Goal: Task Accomplishment & Management: Manage account settings

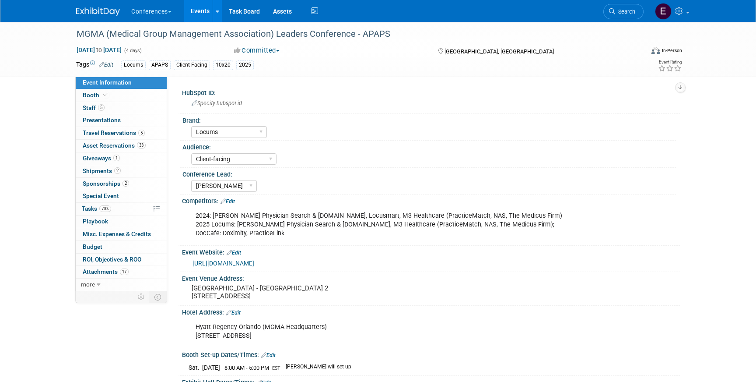
select select "Locums"
select select "Client-facing"
select select "[PERSON_NAME]"
click at [117, 132] on span "Travel Reservations 5" at bounding box center [114, 132] width 62 height 7
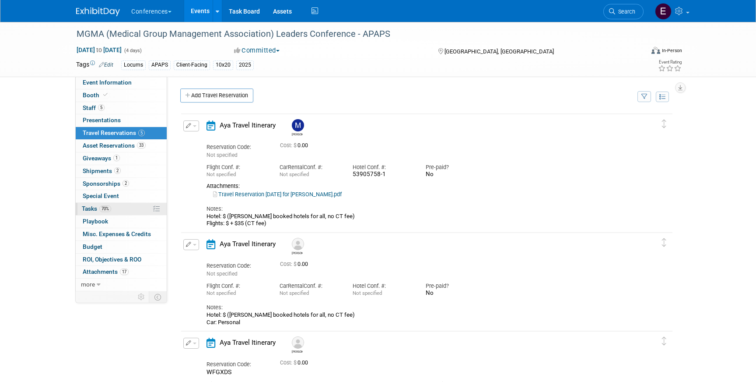
click at [121, 207] on link "70% Tasks 70%" at bounding box center [121, 209] width 91 height 12
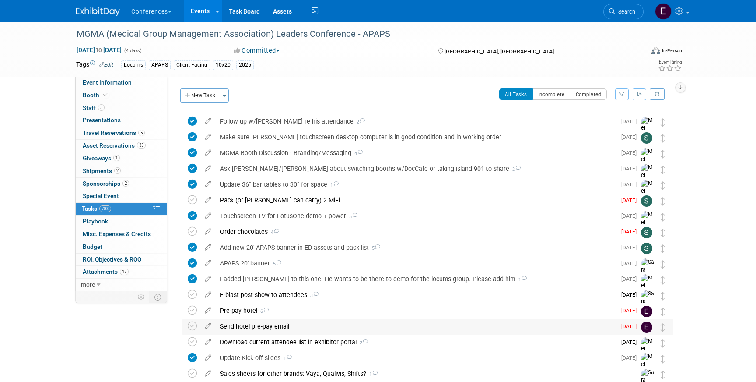
click at [263, 325] on div "Send hotel pre-pay email" at bounding box center [416, 326] width 401 height 15
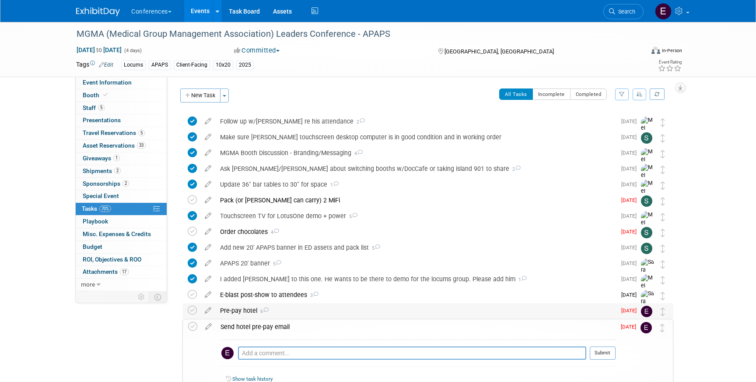
click at [245, 311] on div "Pre-pay hotel 6" at bounding box center [416, 310] width 401 height 15
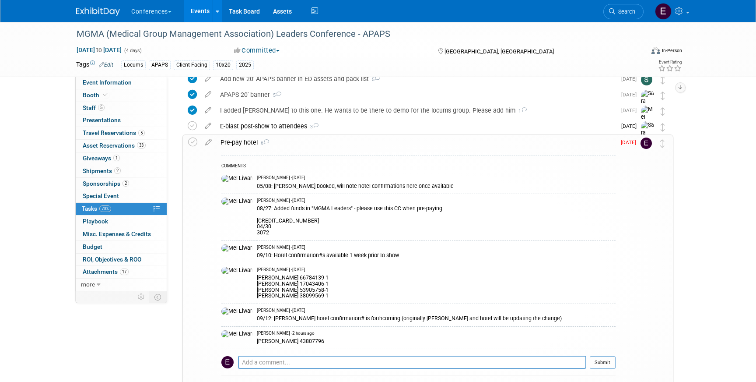
scroll to position [169, 0]
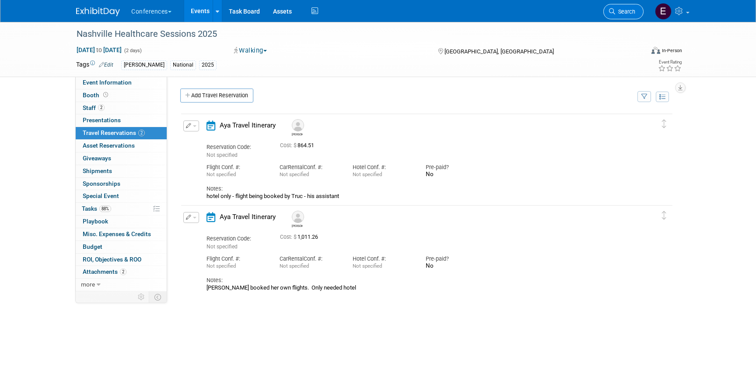
click at [622, 11] on span "Search" at bounding box center [625, 11] width 20 height 7
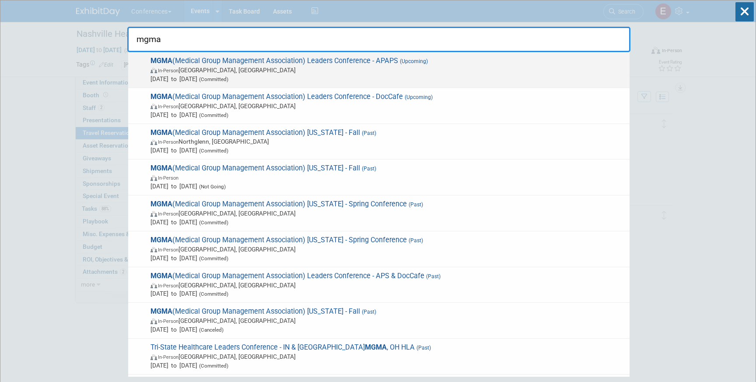
type input "mgma"
click at [330, 77] on span "Sep 27, 2025 to Sep 30, 2025 (Committed)" at bounding box center [388, 78] width 475 height 9
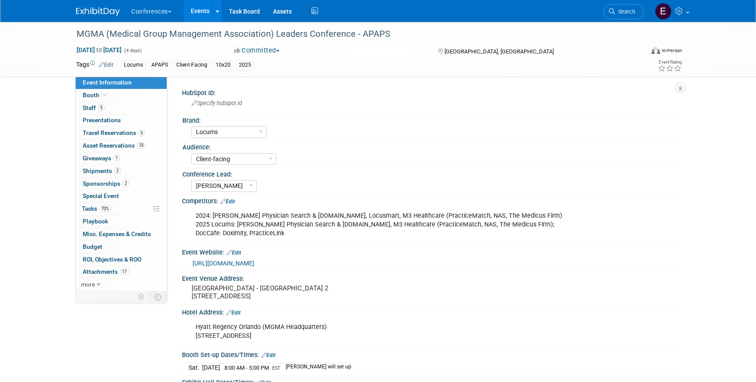
select select "Locums"
select select "Client-facing"
select select "[PERSON_NAME]"
click at [113, 134] on span "Travel Reservations 5" at bounding box center [114, 132] width 62 height 7
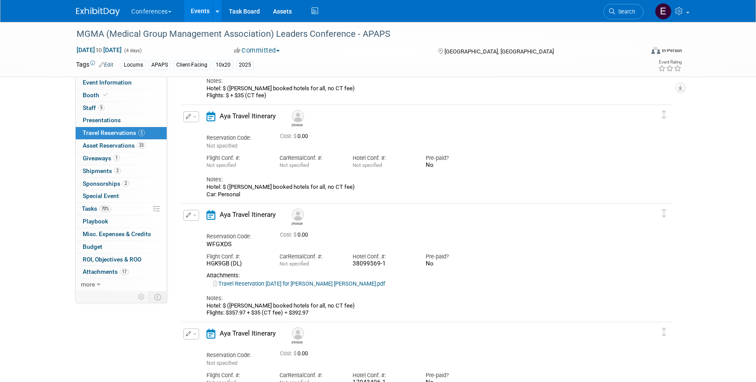
scroll to position [127, 0]
click at [188, 119] on icon "button" at bounding box center [189, 116] width 6 height 5
click at [208, 130] on button "Edit Reservation" at bounding box center [221, 132] width 74 height 13
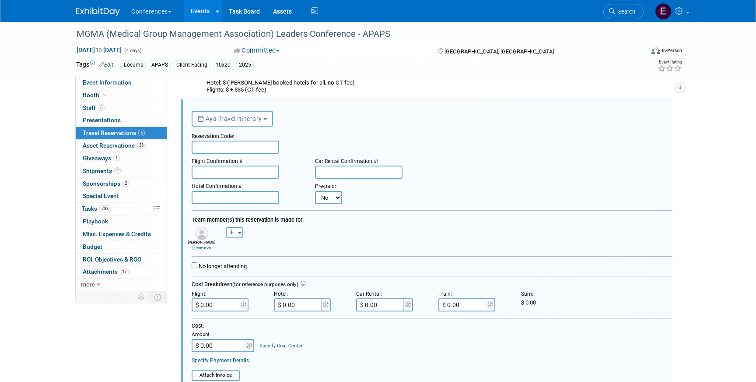
scroll to position [0, 0]
click at [225, 201] on input "text" at bounding box center [236, 197] width 88 height 13
paste input "43807796"
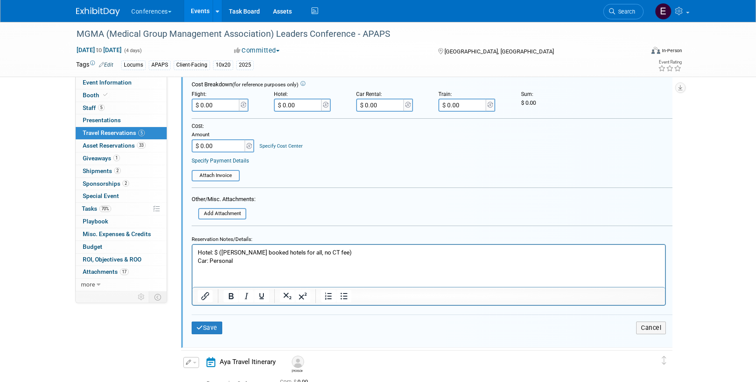
scroll to position [335, 0]
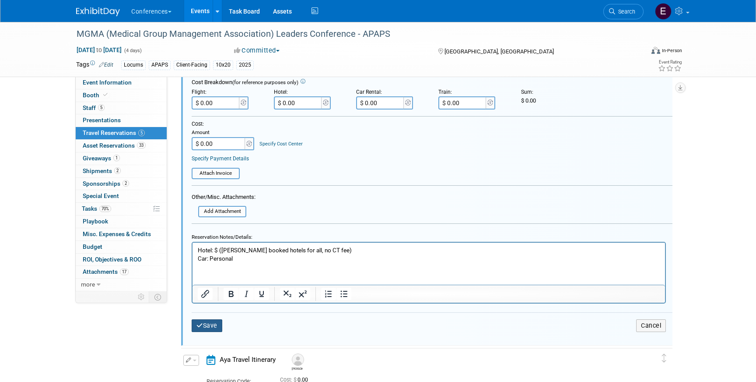
type input "43807796"
click at [203, 330] on button "Save" at bounding box center [207, 325] width 31 height 13
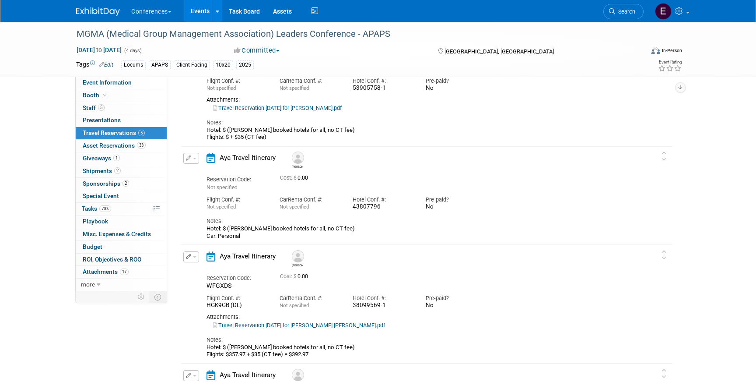
scroll to position [98, 0]
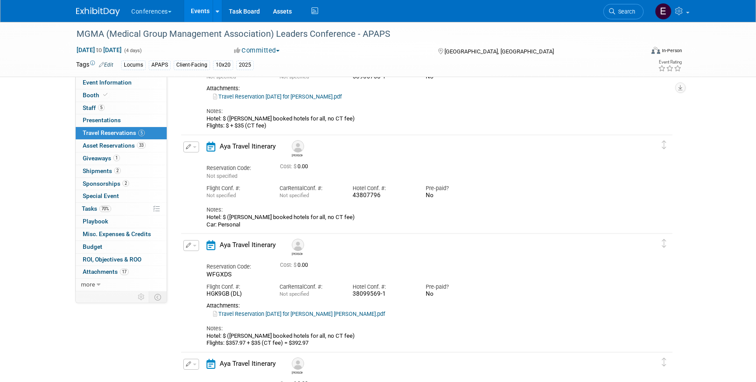
click at [193, 248] on button "button" at bounding box center [191, 245] width 16 height 11
click at [204, 257] on button "Edit Reservation" at bounding box center [221, 260] width 74 height 13
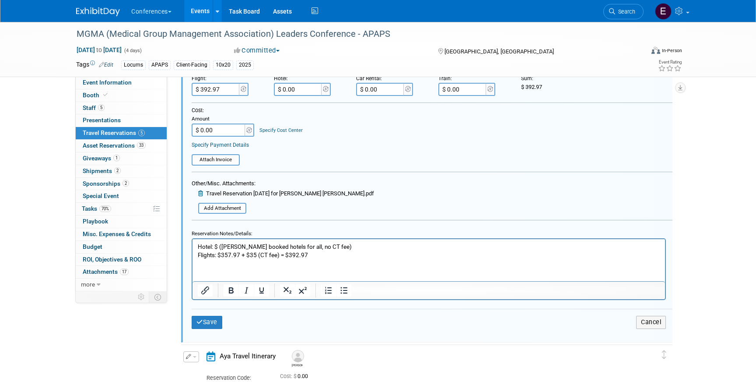
scroll to position [460, 0]
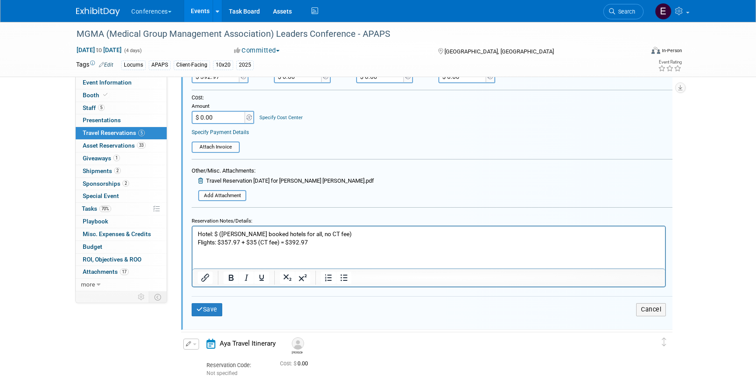
click at [333, 233] on p "Hotel: $ (Mel booked hotels for all, no CT fee) Flights: $357.97 + $35 (CT fee)…" at bounding box center [429, 238] width 463 height 17
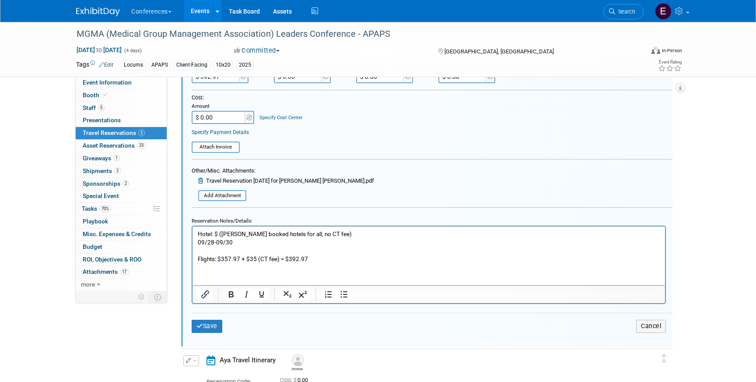
click at [226, 252] on p "Flights: $357.97 + $35 (CT fee) = $392.97" at bounding box center [429, 254] width 463 height 17
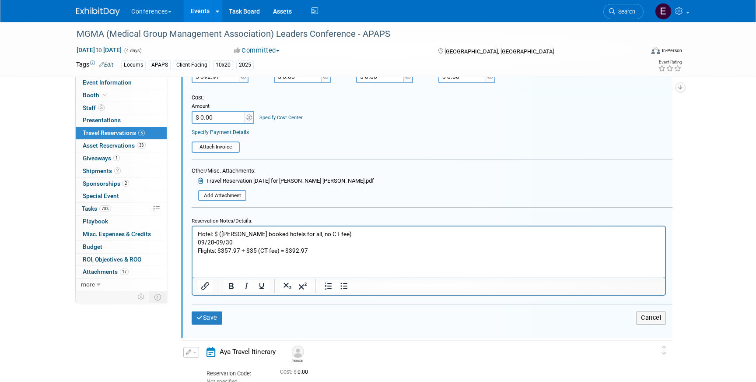
click at [242, 239] on p "09/28-09/30" at bounding box center [429, 242] width 463 height 8
click at [212, 244] on p "09/28-09/30" at bounding box center [429, 242] width 463 height 8
click at [216, 244] on p "09/28 -09/30" at bounding box center [429, 242] width 463 height 8
click at [210, 323] on button "Save" at bounding box center [207, 317] width 31 height 13
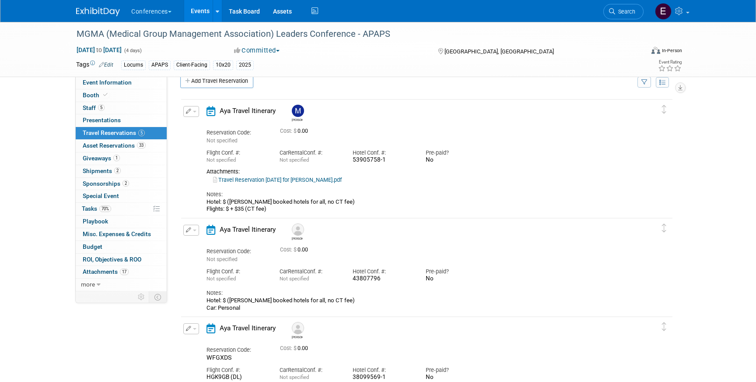
scroll to position [7, 0]
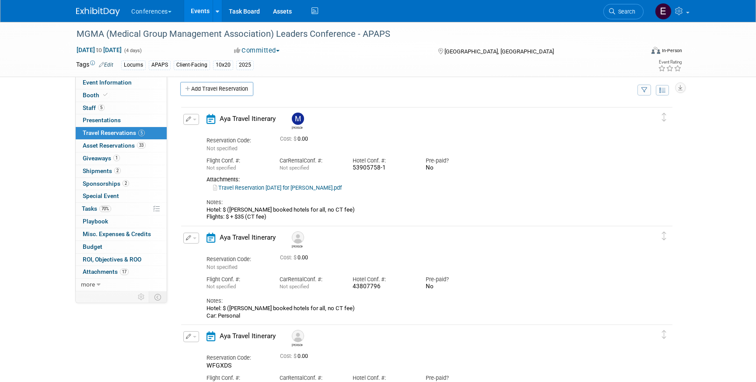
click at [187, 119] on icon "button" at bounding box center [189, 118] width 6 height 5
click at [212, 134] on button "Edit Reservation" at bounding box center [221, 134] width 74 height 13
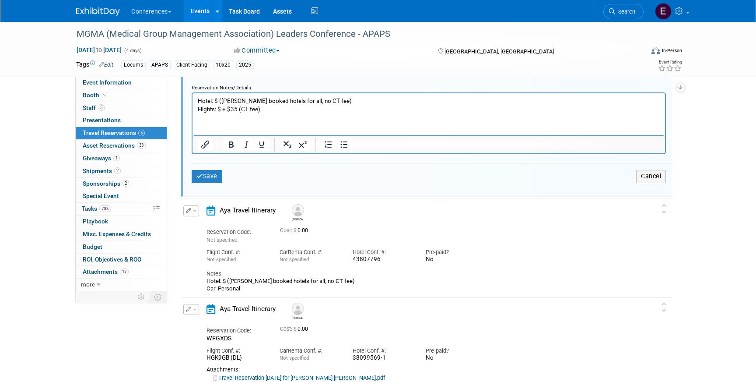
scroll to position [377, 0]
click at [327, 97] on p "Hotel: $ (Mel booked hotels for all, no CT fee) Flights: $ + $35 (CT fee)" at bounding box center [429, 103] width 463 height 17
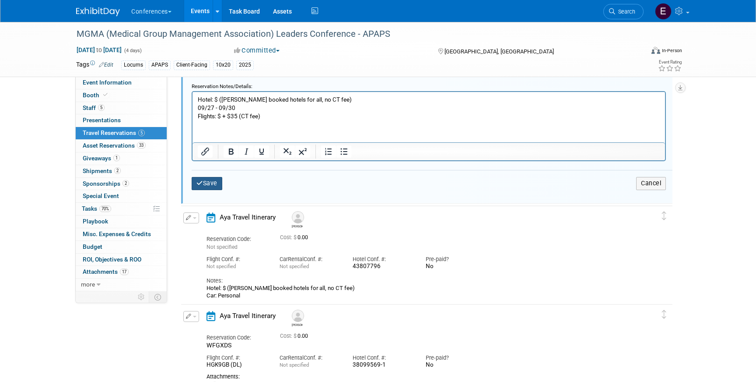
click at [214, 188] on button "Save" at bounding box center [207, 183] width 31 height 13
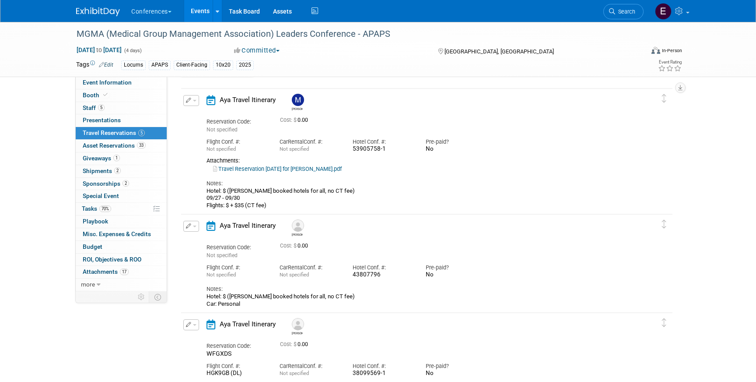
scroll to position [26, 0]
click at [94, 84] on span "Event Information" at bounding box center [107, 82] width 49 height 7
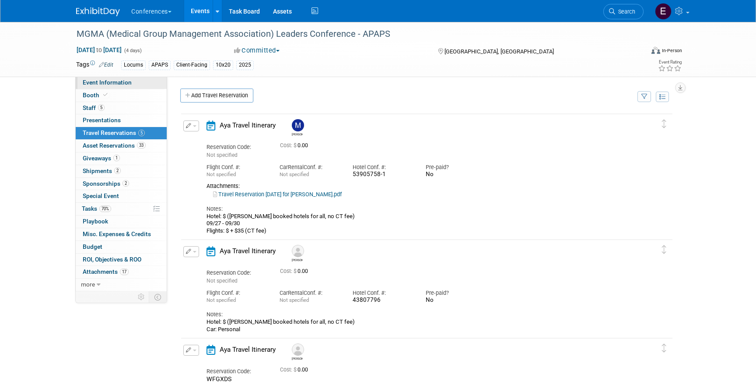
select select "Locums"
select select "Client-facing"
select select "[PERSON_NAME]"
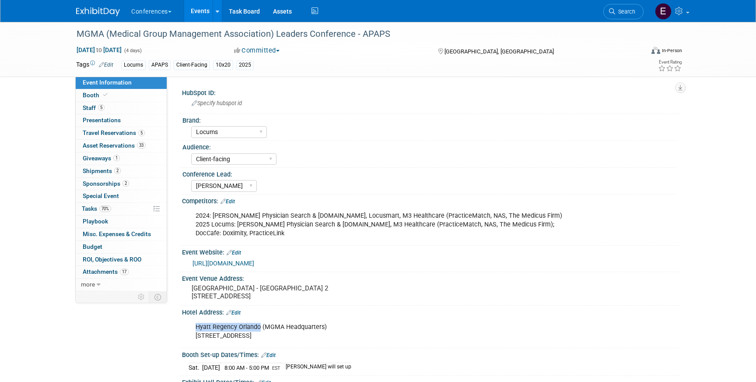
drag, startPoint x: 197, startPoint y: 327, endPoint x: 260, endPoint y: 326, distance: 63.0
click at [260, 326] on div "Hyatt Regency Orlando (MGMA Headquarters) 9801 International Drive, Orlando FL …" at bounding box center [387, 331] width 394 height 26
copy div "Hyatt Regency Orlando"
click at [116, 138] on link "5 Travel Reservations 5" at bounding box center [121, 133] width 91 height 12
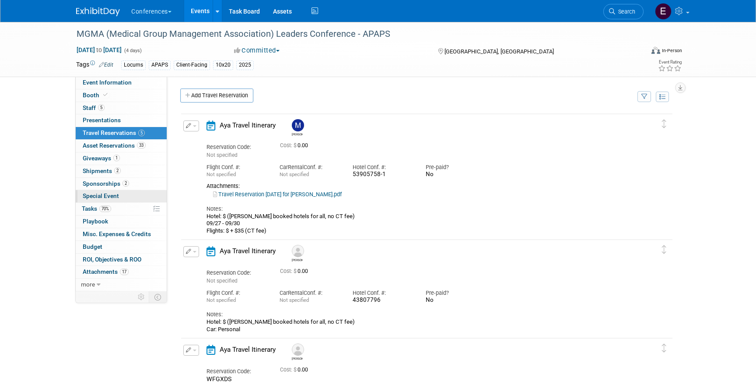
click at [108, 198] on span "Special Event" at bounding box center [101, 195] width 36 height 7
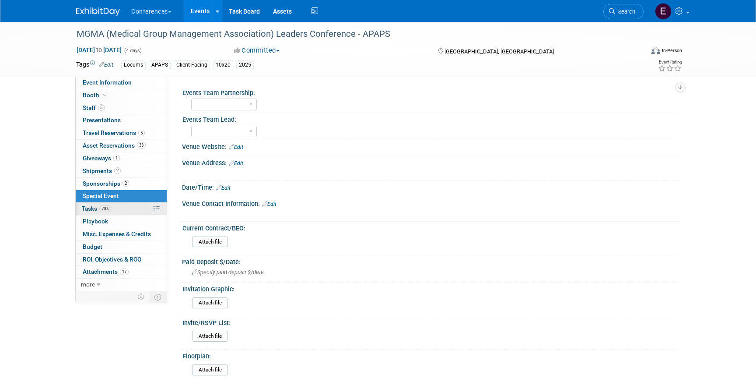
click at [111, 208] on span "70%" at bounding box center [105, 208] width 12 height 7
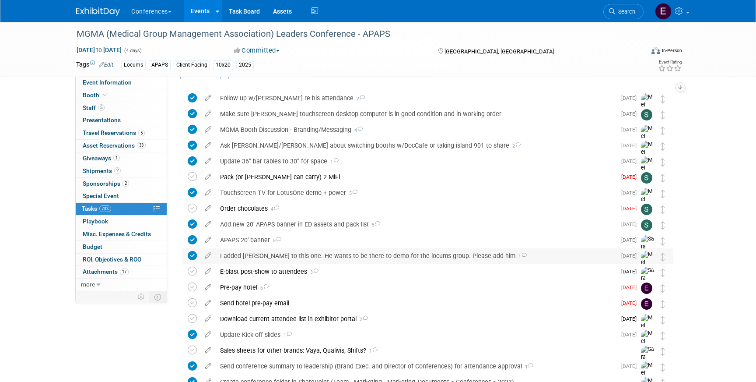
scroll to position [24, 0]
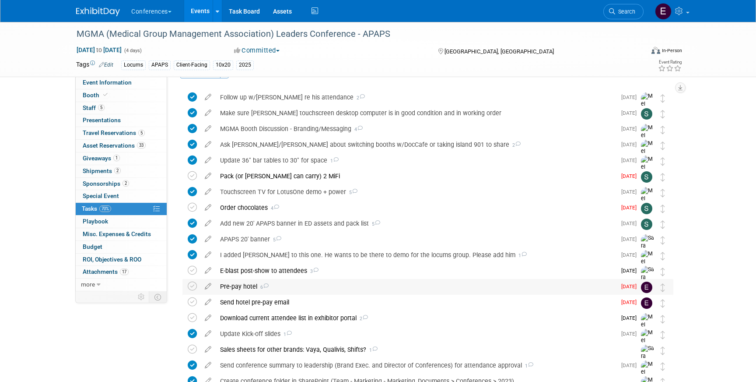
click at [292, 284] on div "Pre-pay hotel 6" at bounding box center [416, 286] width 401 height 15
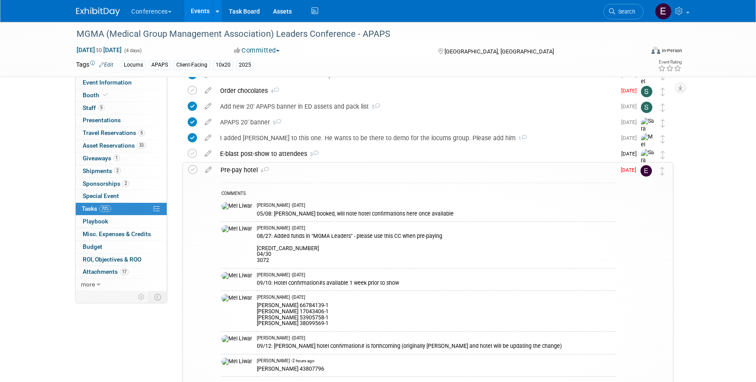
scroll to position [143, 0]
drag, startPoint x: 237, startPoint y: 366, endPoint x: 269, endPoint y: 369, distance: 32.5
click at [269, 369] on tr "Mel Liwanag - 2 hours ago McKenzie DiNome 43807796" at bounding box center [418, 363] width 394 height 23
click at [269, 369] on div "McKenzie DiNome 43807796" at bounding box center [436, 366] width 359 height 8
drag, startPoint x: 282, startPoint y: 367, endPoint x: 239, endPoint y: 368, distance: 42.9
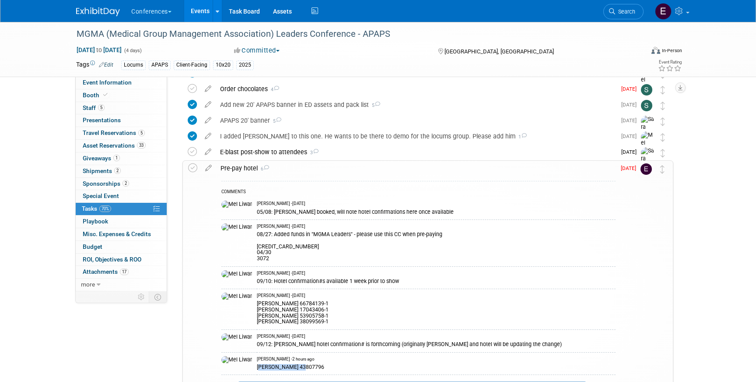
click at [257, 368] on div "McKenzie DiNome 43807796" at bounding box center [436, 366] width 359 height 8
copy div "[PERSON_NAME]"
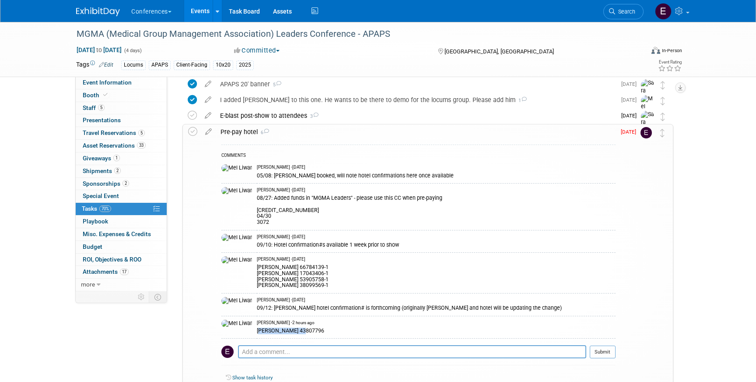
scroll to position [179, 0]
drag, startPoint x: 309, startPoint y: 332, endPoint x: 283, endPoint y: 333, distance: 25.4
click at [283, 333] on div "McKenzie DiNome 43807796" at bounding box center [436, 329] width 359 height 8
copy div "43807796"
click at [127, 135] on span "Travel Reservations 5" at bounding box center [114, 132] width 62 height 7
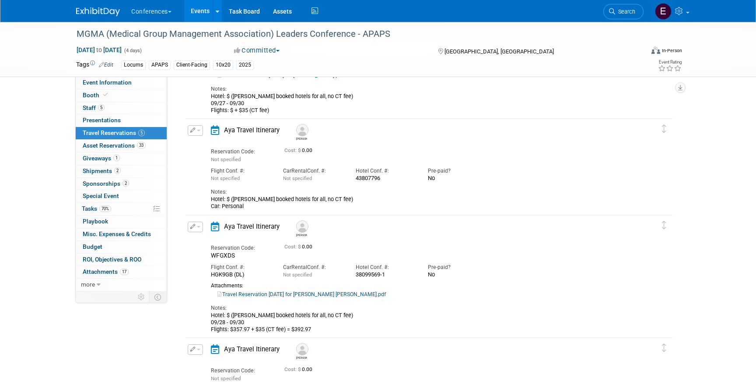
scroll to position [121, 0]
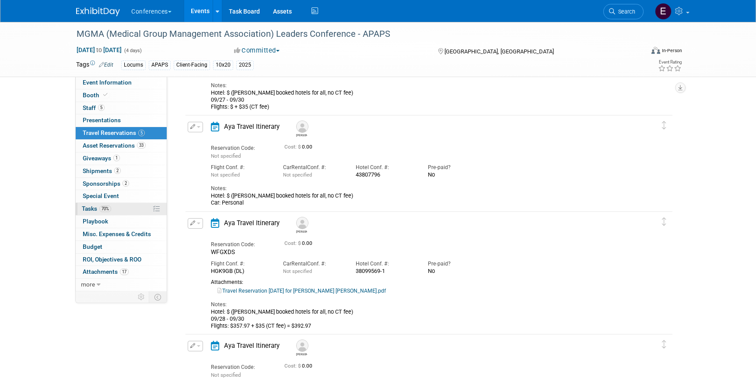
click at [130, 206] on link "70% Tasks 70%" at bounding box center [121, 209] width 91 height 12
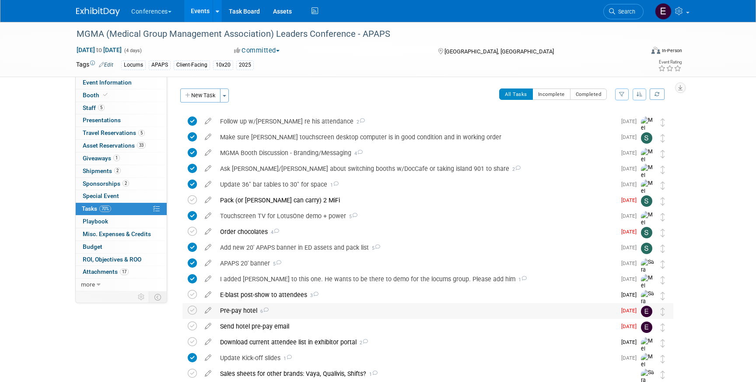
click at [250, 311] on div "Pre-pay hotel 6" at bounding box center [416, 310] width 401 height 15
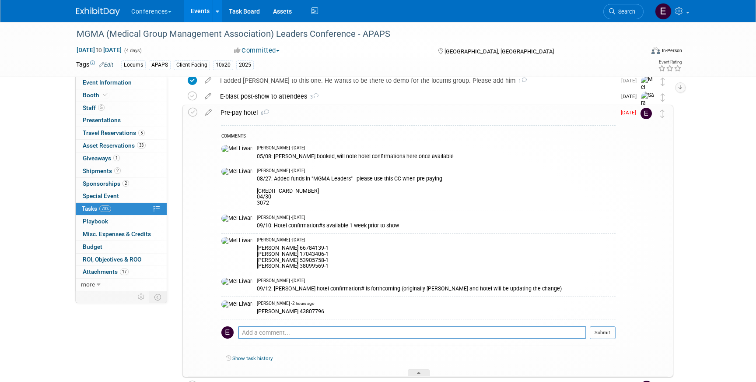
scroll to position [201, 0]
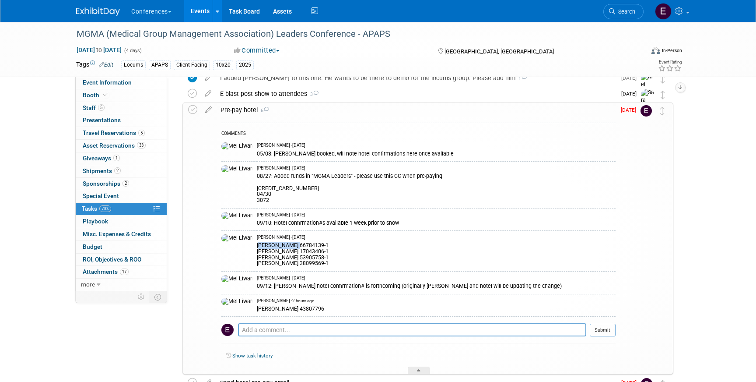
drag, startPoint x: 237, startPoint y: 246, endPoint x: 270, endPoint y: 247, distance: 33.3
click at [270, 247] on div "Andrea Fisher 66784139-1 Jerry Limonta 17043406-1 Maddie Cummings 53905758-1 Jo…" at bounding box center [436, 253] width 359 height 26
copy div "[PERSON_NAME]"
drag, startPoint x: 238, startPoint y: 252, endPoint x: 270, endPoint y: 253, distance: 31.6
click at [270, 253] on div "Andrea Fisher 66784139-1 Jerry Limonta 17043406-1 Maddie Cummings 53905758-1 Jo…" at bounding box center [436, 253] width 359 height 26
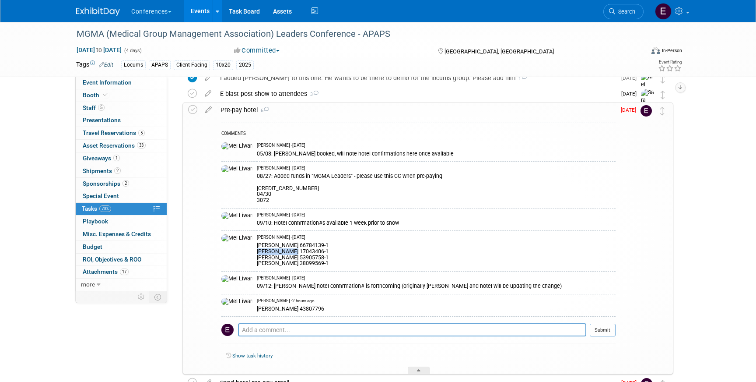
copy div "[PERSON_NAME]"
drag, startPoint x: 272, startPoint y: 246, endPoint x: 304, endPoint y: 246, distance: 32.4
click at [304, 246] on div "Andrea Fisher 66784139-1 Jerry Limonta 17043406-1 Maddie Cummings 53905758-1 Jo…" at bounding box center [436, 253] width 359 height 26
copy div "66784139-1"
drag, startPoint x: 273, startPoint y: 252, endPoint x: 313, endPoint y: 252, distance: 40.3
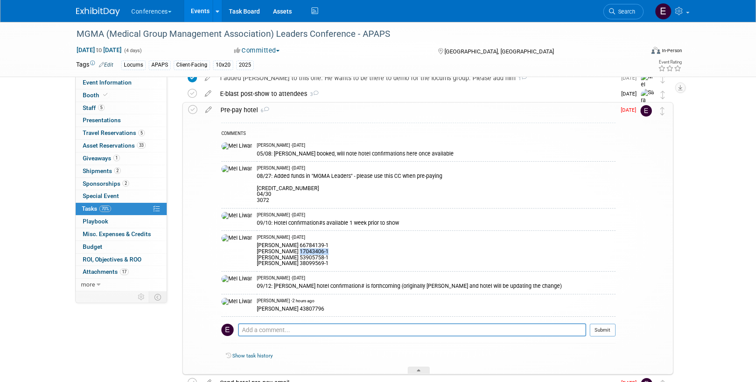
click at [313, 252] on div "Andrea Fisher 66784139-1 Jerry Limonta 17043406-1 Maddie Cummings 53905758-1 Jo…" at bounding box center [436, 253] width 359 height 26
copy div "17043406-1"
drag, startPoint x: 275, startPoint y: 263, endPoint x: 323, endPoint y: 265, distance: 47.8
click at [323, 266] on div "Andrea Fisher 66784139-1 Jerry Limonta 17043406-1 Maddie Cummings 53905758-1 Jo…" at bounding box center [436, 253] width 359 height 26
copy div "38099569-1"
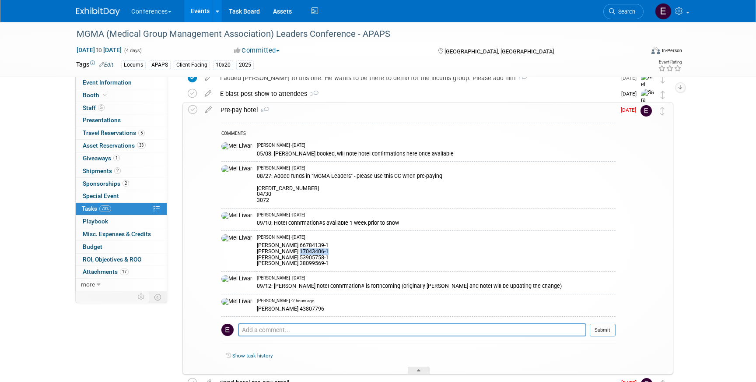
copy div "38099569-1"
drag, startPoint x: 315, startPoint y: 259, endPoint x: 284, endPoint y: 258, distance: 31.1
click at [284, 258] on div "Andrea Fisher 66784139-1 Jerry Limonta 17043406-1 Maddie Cummings 53905758-1 Jo…" at bounding box center [436, 253] width 359 height 26
copy div "53905758-1"
click at [117, 134] on span "Travel Reservations 5" at bounding box center [114, 132] width 62 height 7
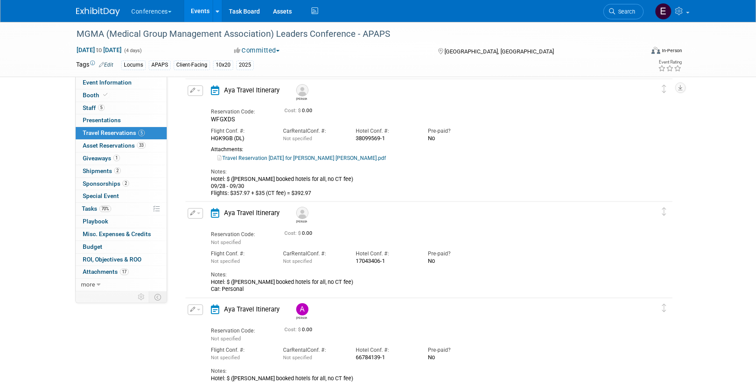
scroll to position [248, 0]
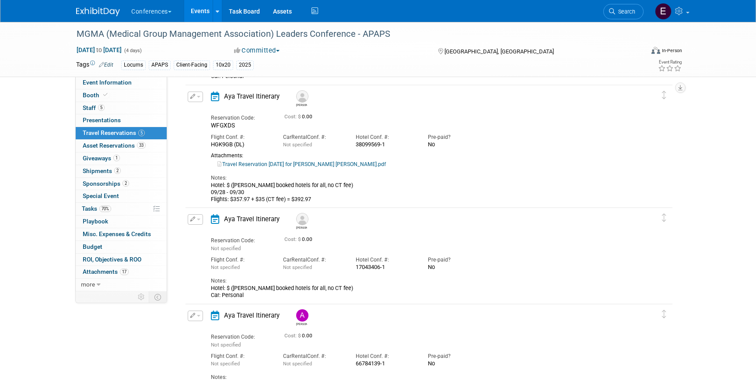
click at [318, 164] on link "Travel Reservation September 28 for JOSEPH VINCENT CARLINO.pdf" at bounding box center [302, 164] width 169 height 6
click at [620, 13] on span "Search" at bounding box center [625, 11] width 20 height 7
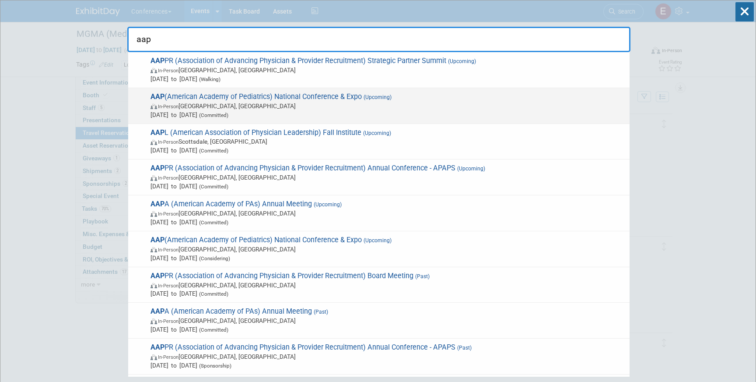
type input "aap"
click at [311, 115] on span "Sep 26, 2025 to Sep 29, 2025 (Committed)" at bounding box center [388, 114] width 475 height 9
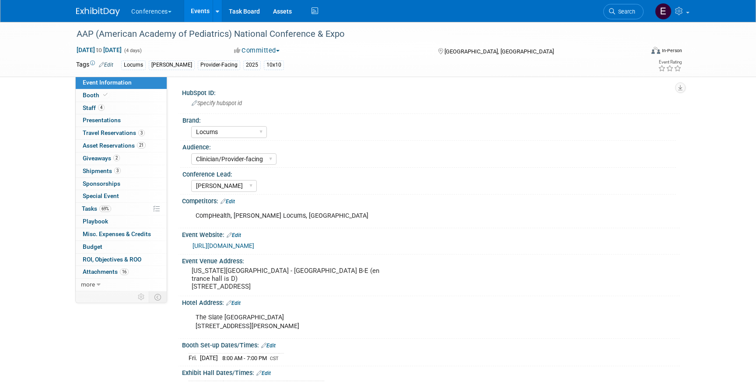
select select "Locums"
select select "Clinician/Provider-facing"
select select "[PERSON_NAME]"
click at [116, 137] on link "3 Travel Reservations 3" at bounding box center [121, 133] width 91 height 12
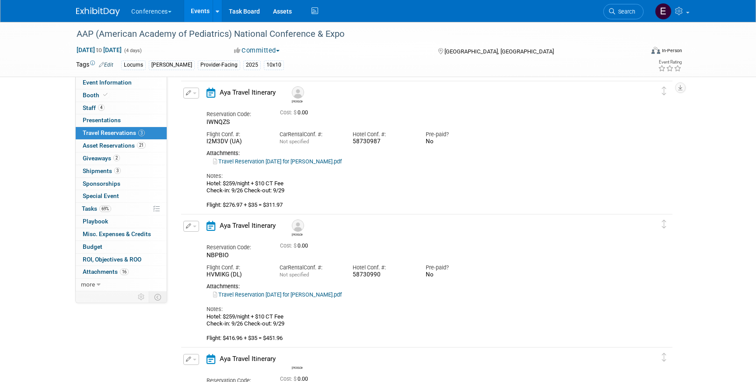
scroll to position [26, 0]
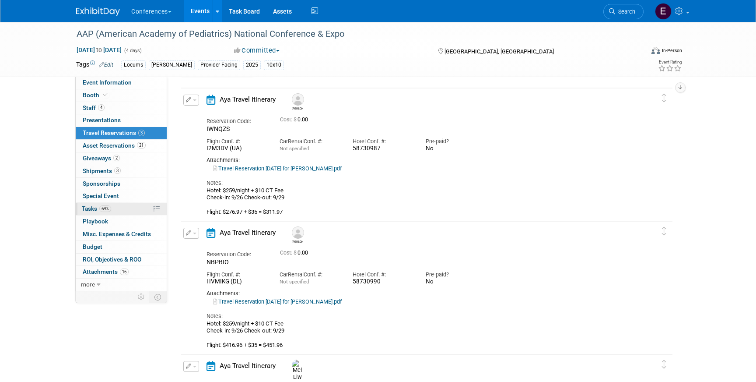
click at [138, 208] on link "69% Tasks 69%" at bounding box center [121, 209] width 91 height 12
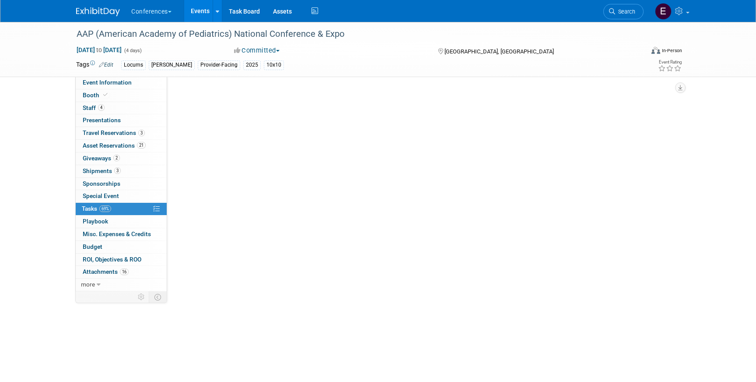
scroll to position [0, 0]
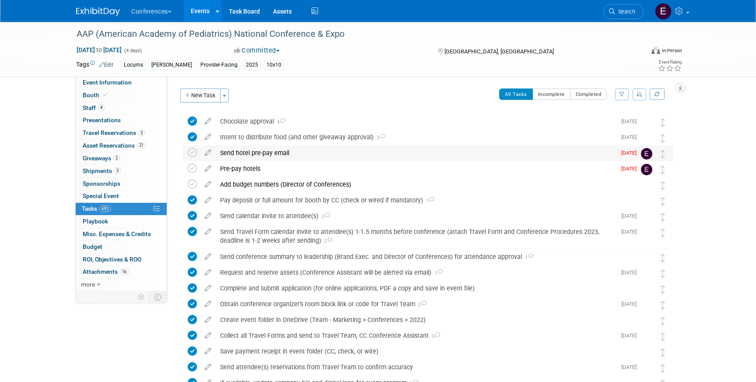
click at [285, 156] on div "Send hotel pre-pay email" at bounding box center [416, 152] width 401 height 15
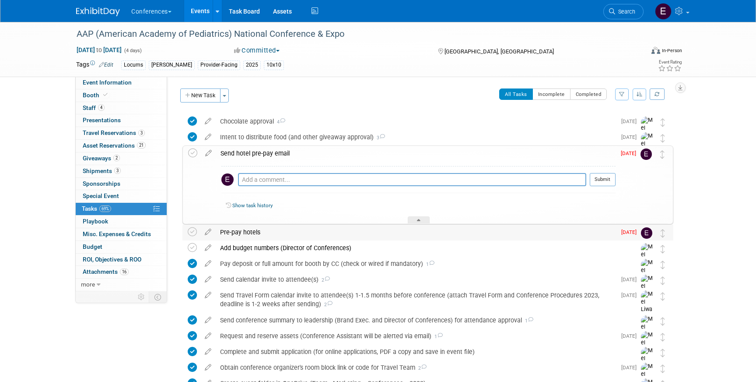
click at [257, 233] on div "Pre-pay hotels" at bounding box center [416, 232] width 401 height 15
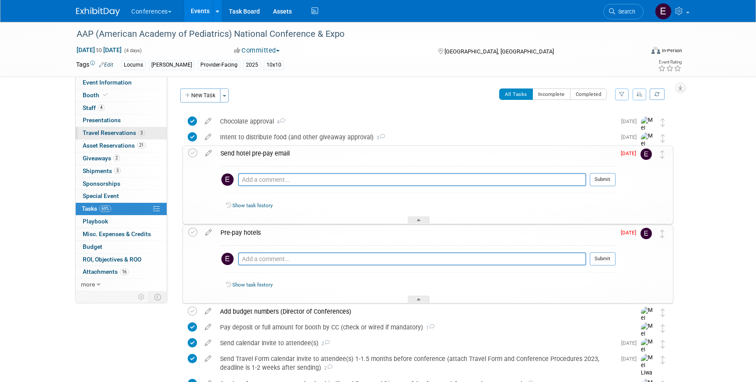
click at [120, 133] on span "Travel Reservations 3" at bounding box center [114, 132] width 62 height 7
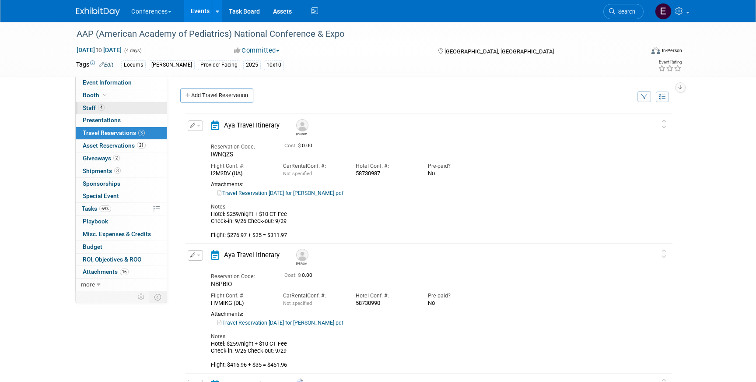
click at [136, 112] on link "4 Staff 4" at bounding box center [121, 108] width 91 height 12
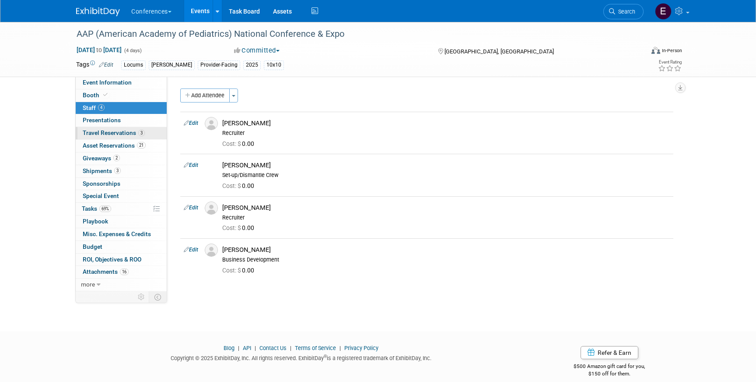
click at [134, 136] on span "Travel Reservations 3" at bounding box center [114, 132] width 62 height 7
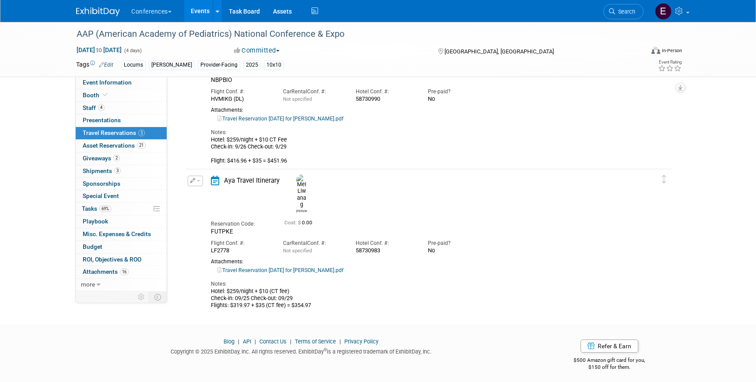
scroll to position [207, 0]
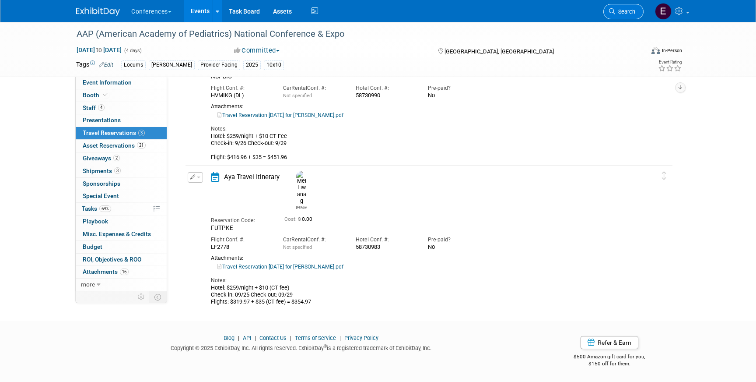
click at [619, 14] on span "Search" at bounding box center [625, 11] width 20 height 7
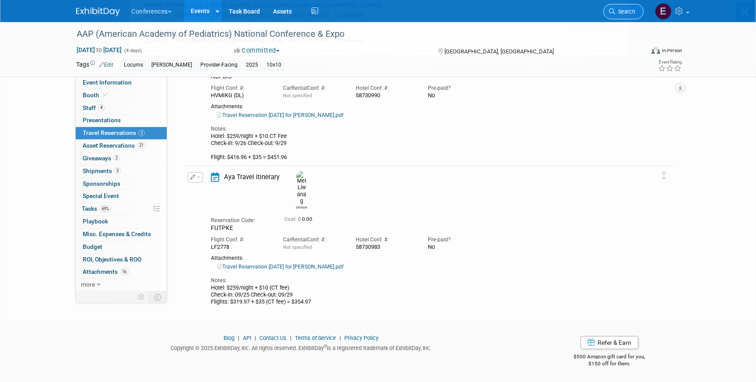
scroll to position [0, 0]
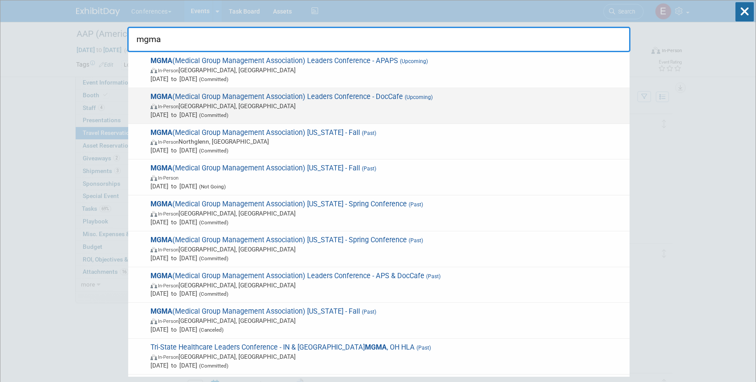
type input "mgma"
click at [343, 98] on span "MGMA (Medical Group Management Association) Leaders Conference - DocCafe (Upcom…" at bounding box center [387, 105] width 478 height 27
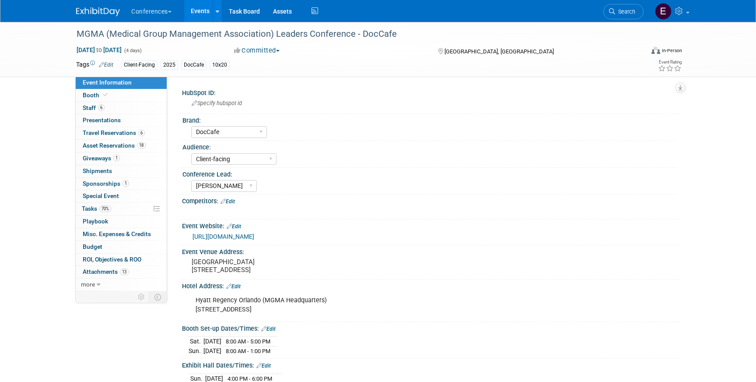
select select "DocCafe"
select select "Client-facing"
select select "[PERSON_NAME]"
click at [103, 130] on span "Travel Reservations 6" at bounding box center [114, 132] width 62 height 7
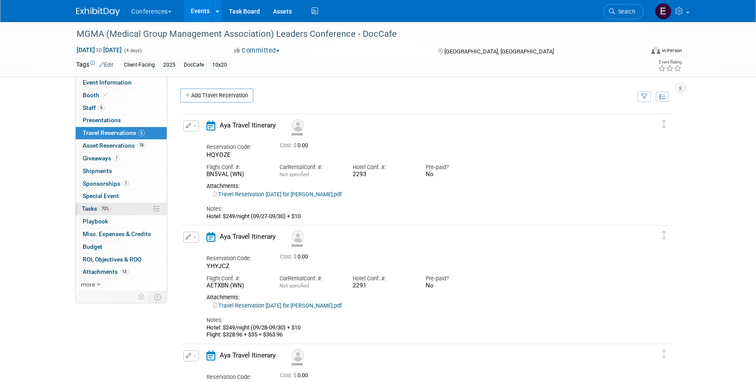
click at [140, 206] on link "70% Tasks 70%" at bounding box center [121, 209] width 91 height 12
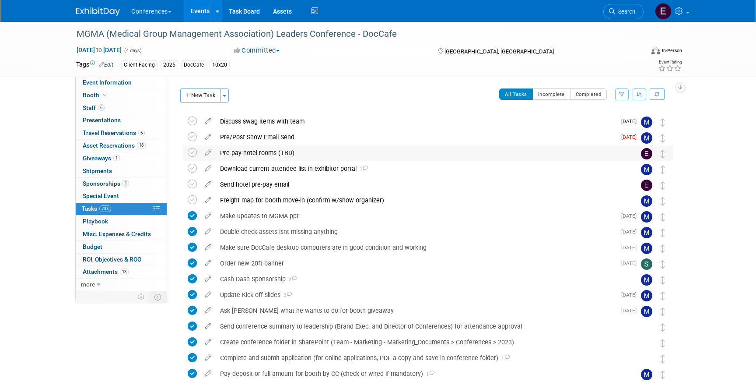
click at [275, 154] on div "Pre-pay hotel rooms (TBD)" at bounding box center [420, 152] width 408 height 15
